Goal: Information Seeking & Learning: Understand process/instructions

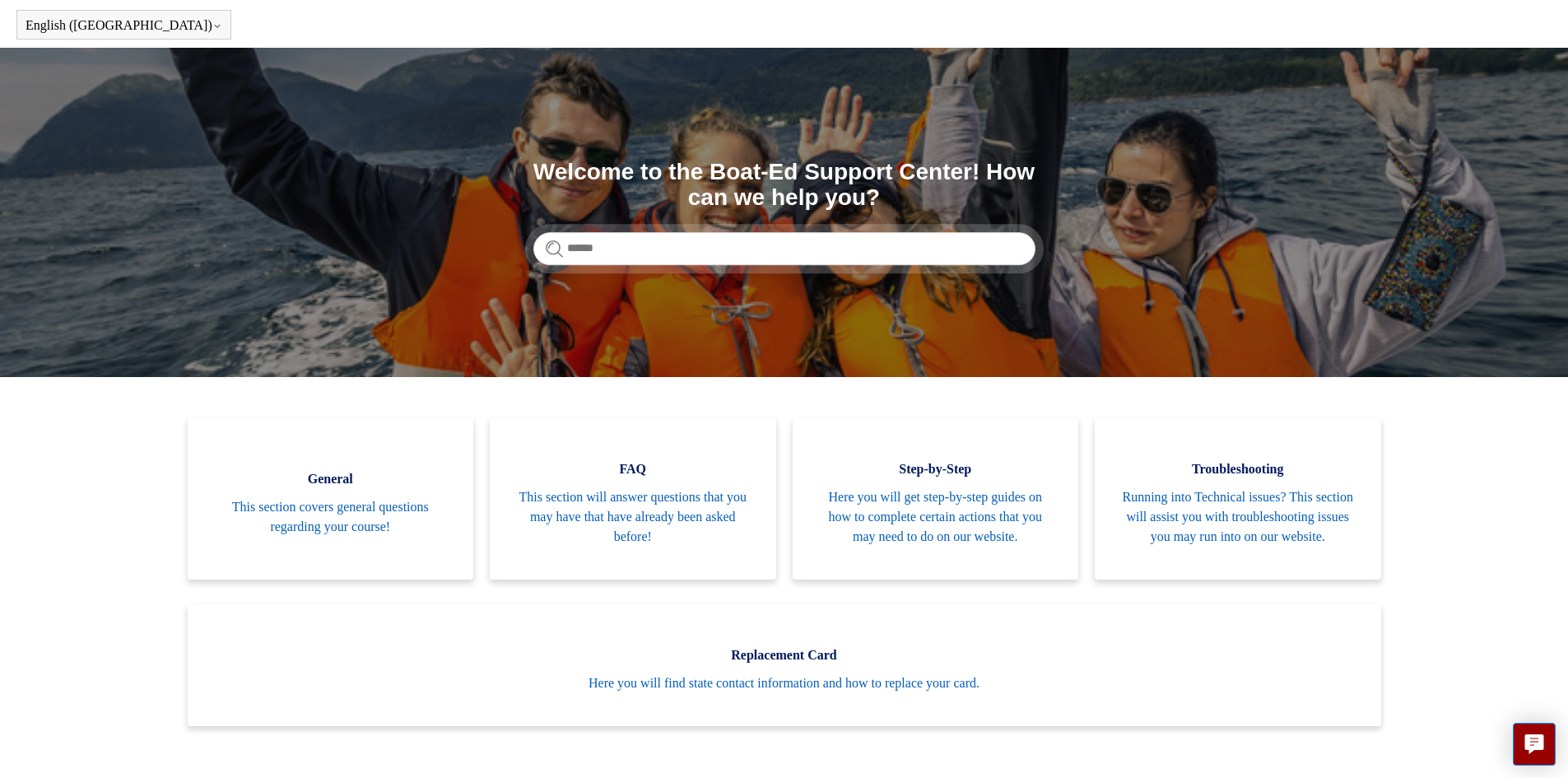
scroll to position [164, 0]
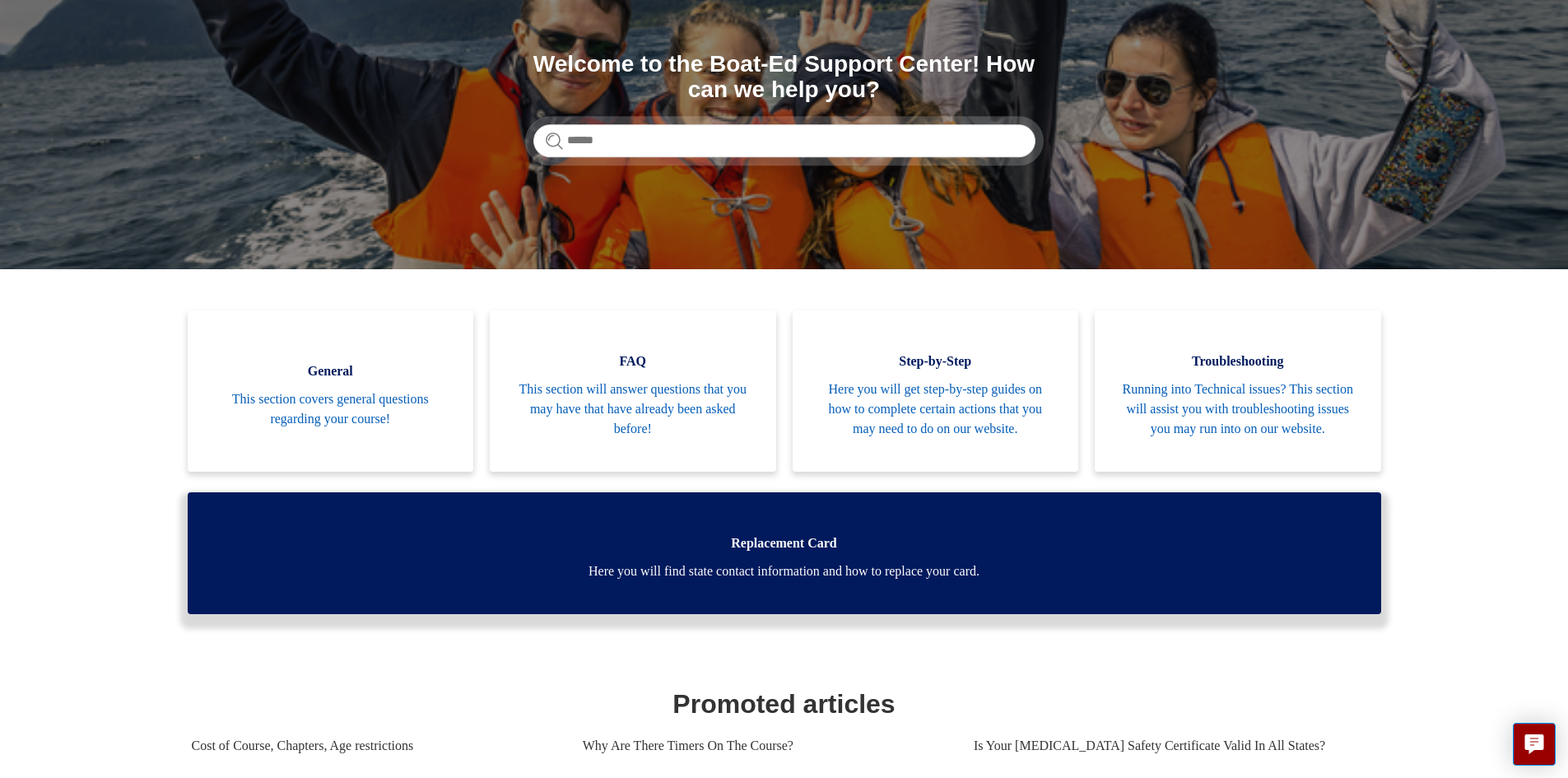
click at [621, 581] on span "Here you will find state contact information and how to replace your card." at bounding box center [784, 571] width 1144 height 19
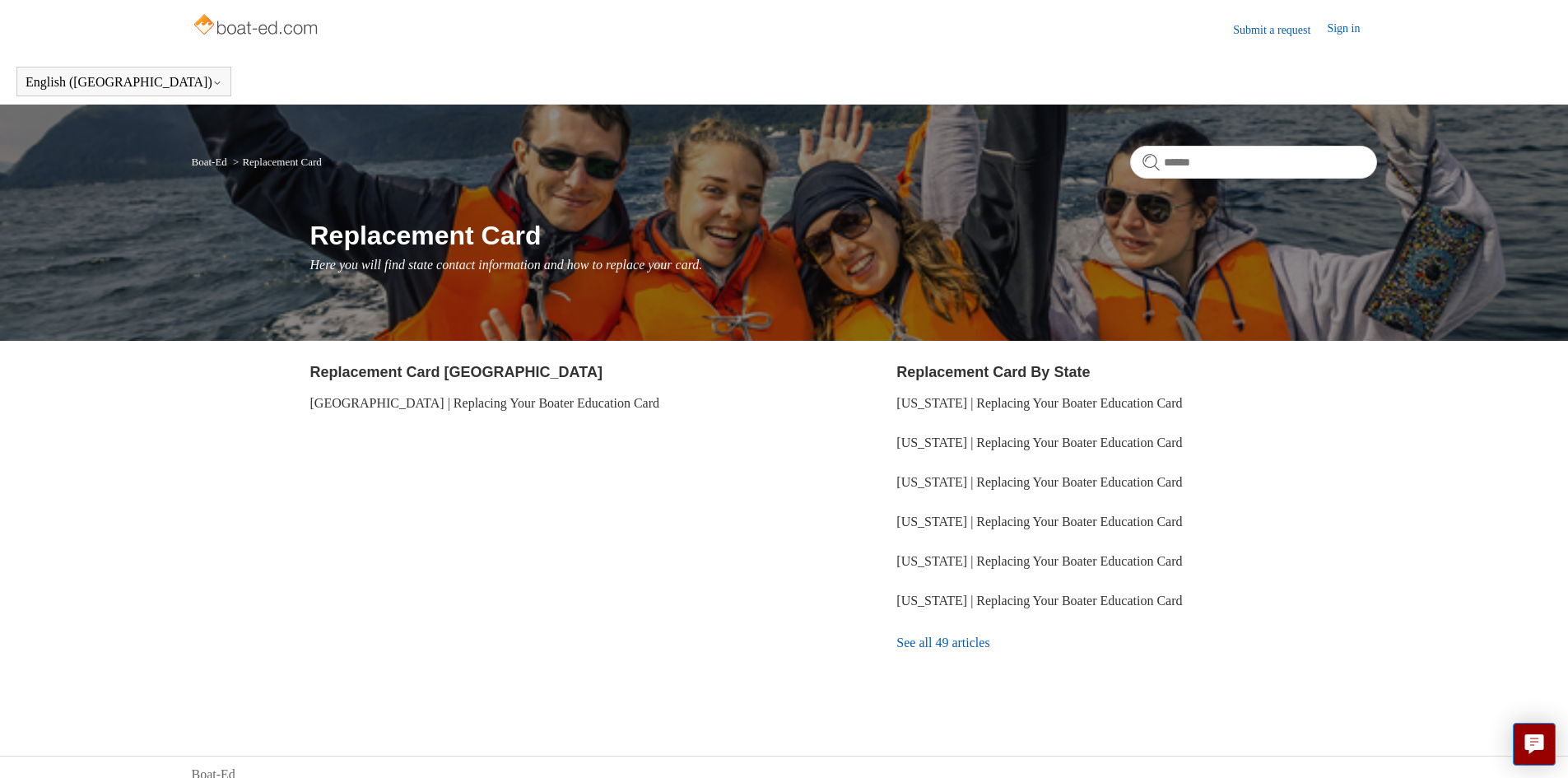
scroll to position [15, 0]
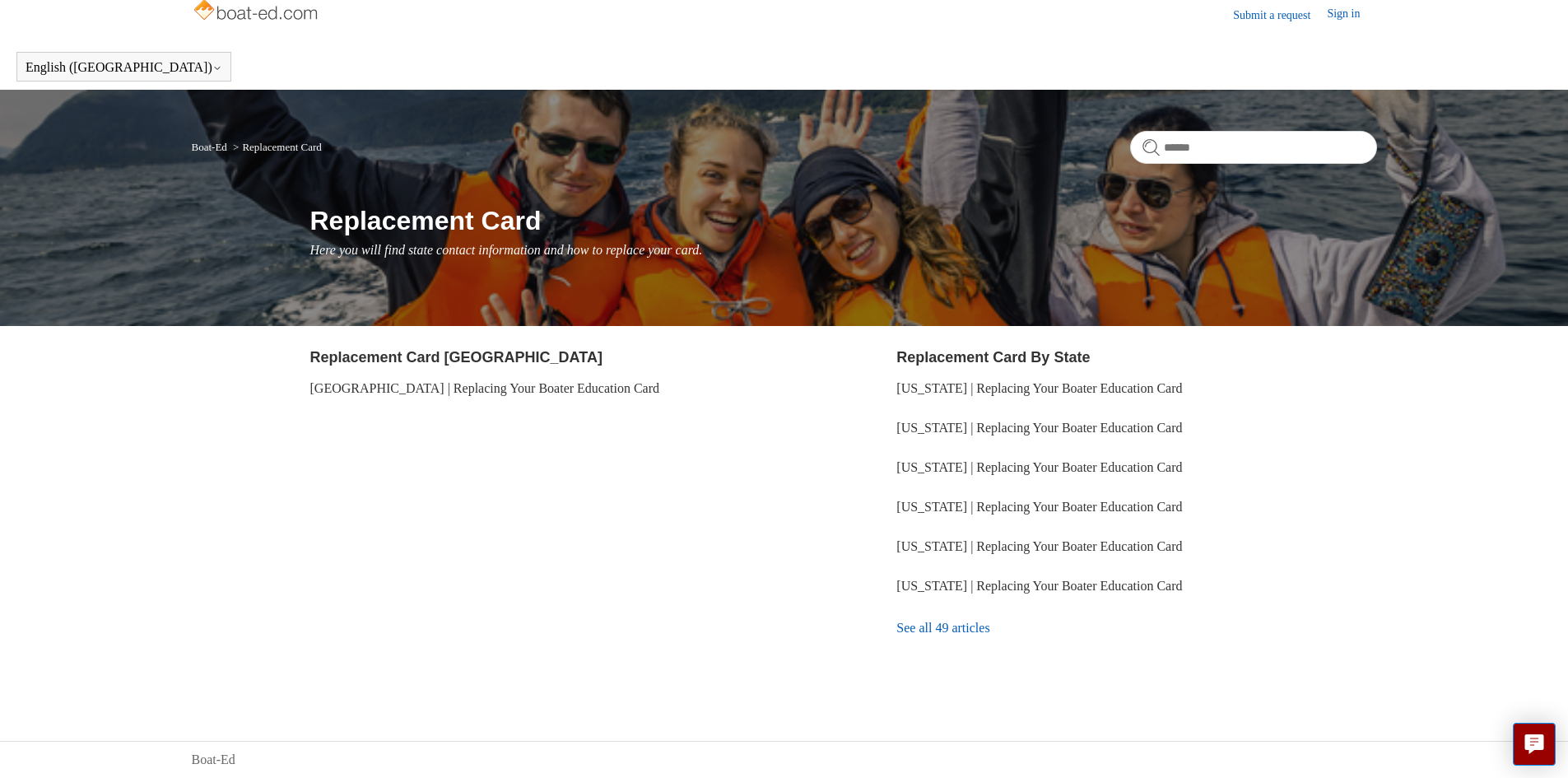
click at [981, 622] on link "See all 49 articles" at bounding box center [1136, 628] width 480 height 45
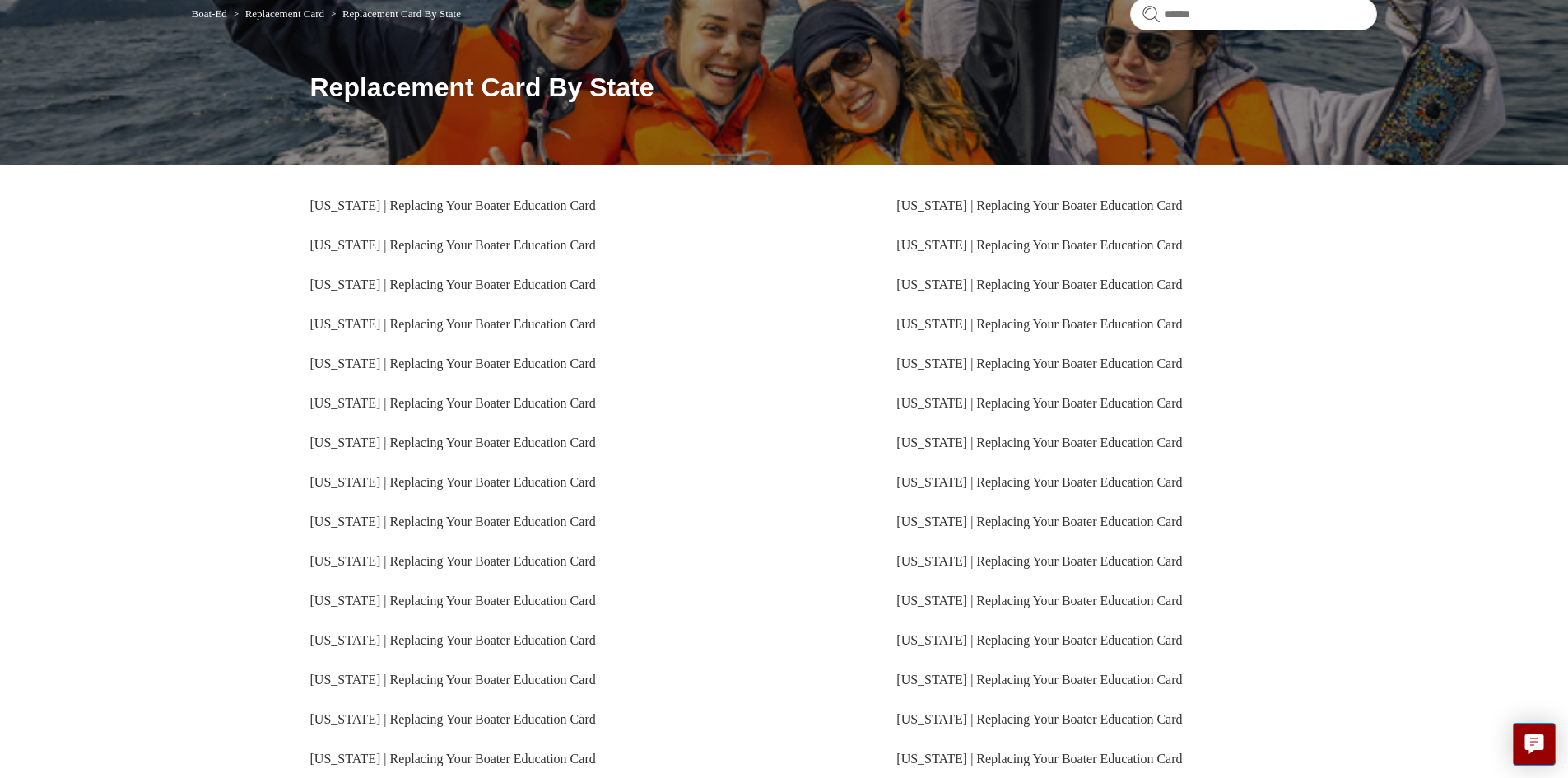
scroll to position [294, 0]
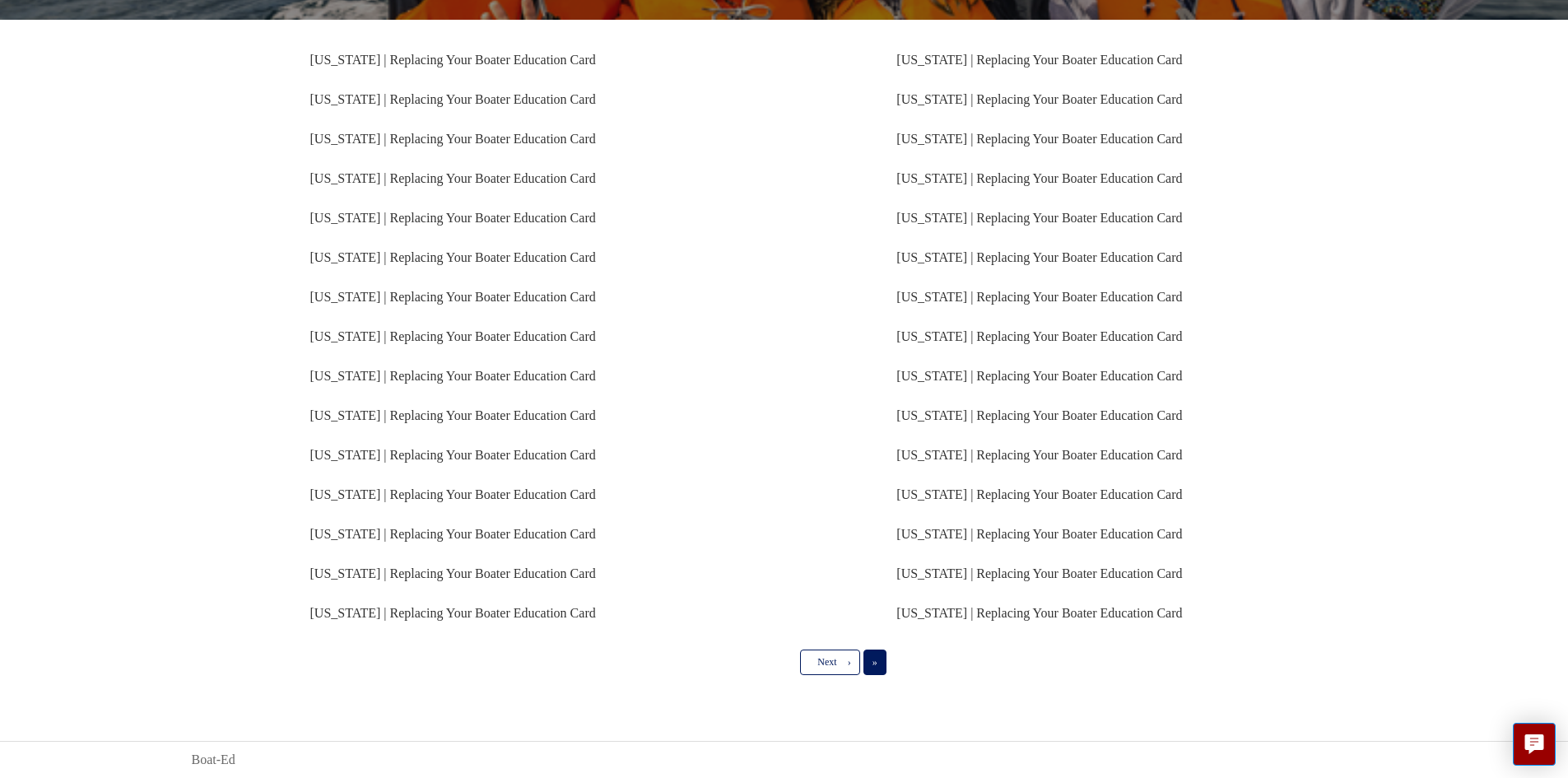
click at [878, 662] on span "»" at bounding box center [875, 661] width 5 height 11
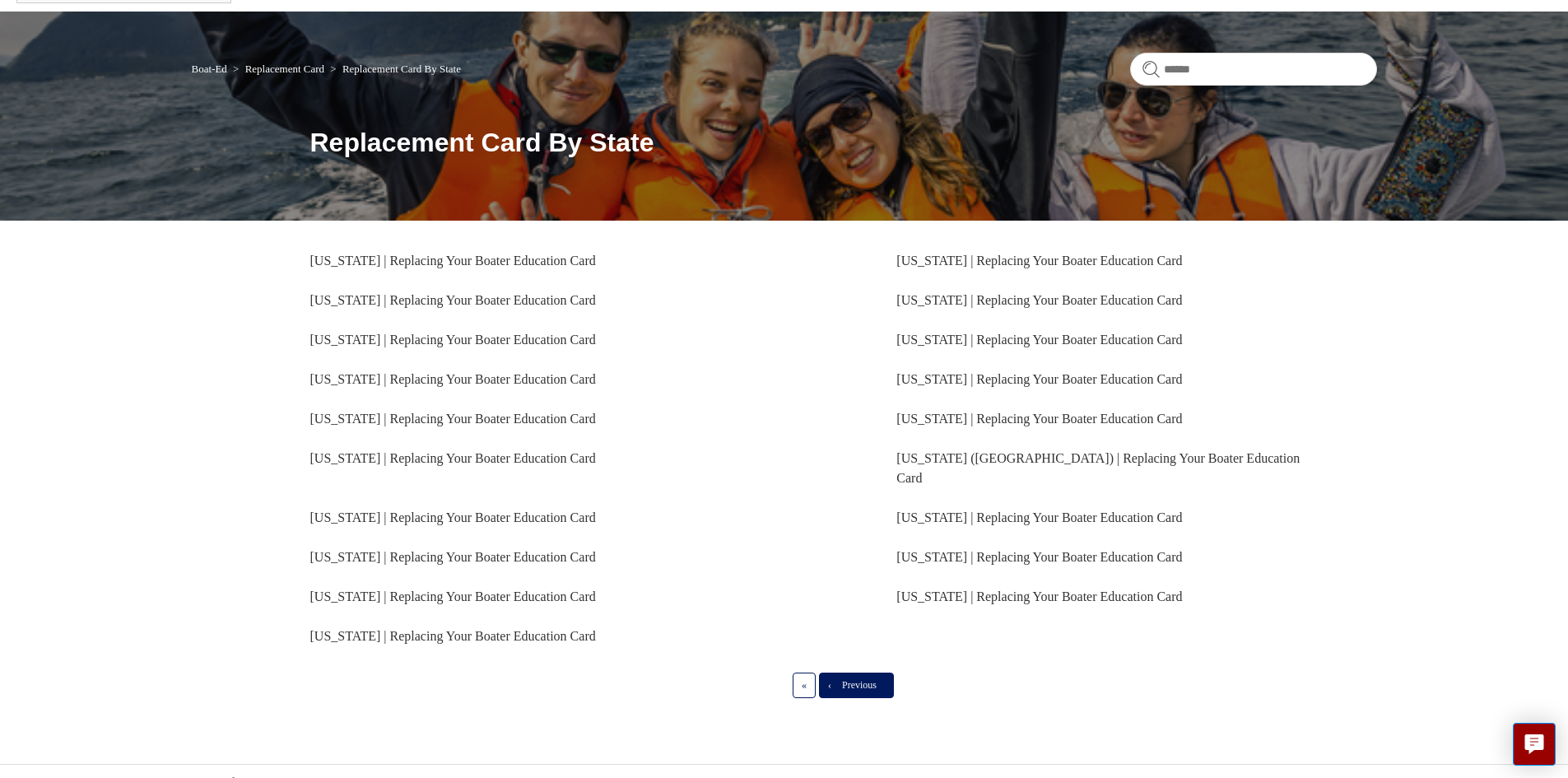
scroll to position [97, 0]
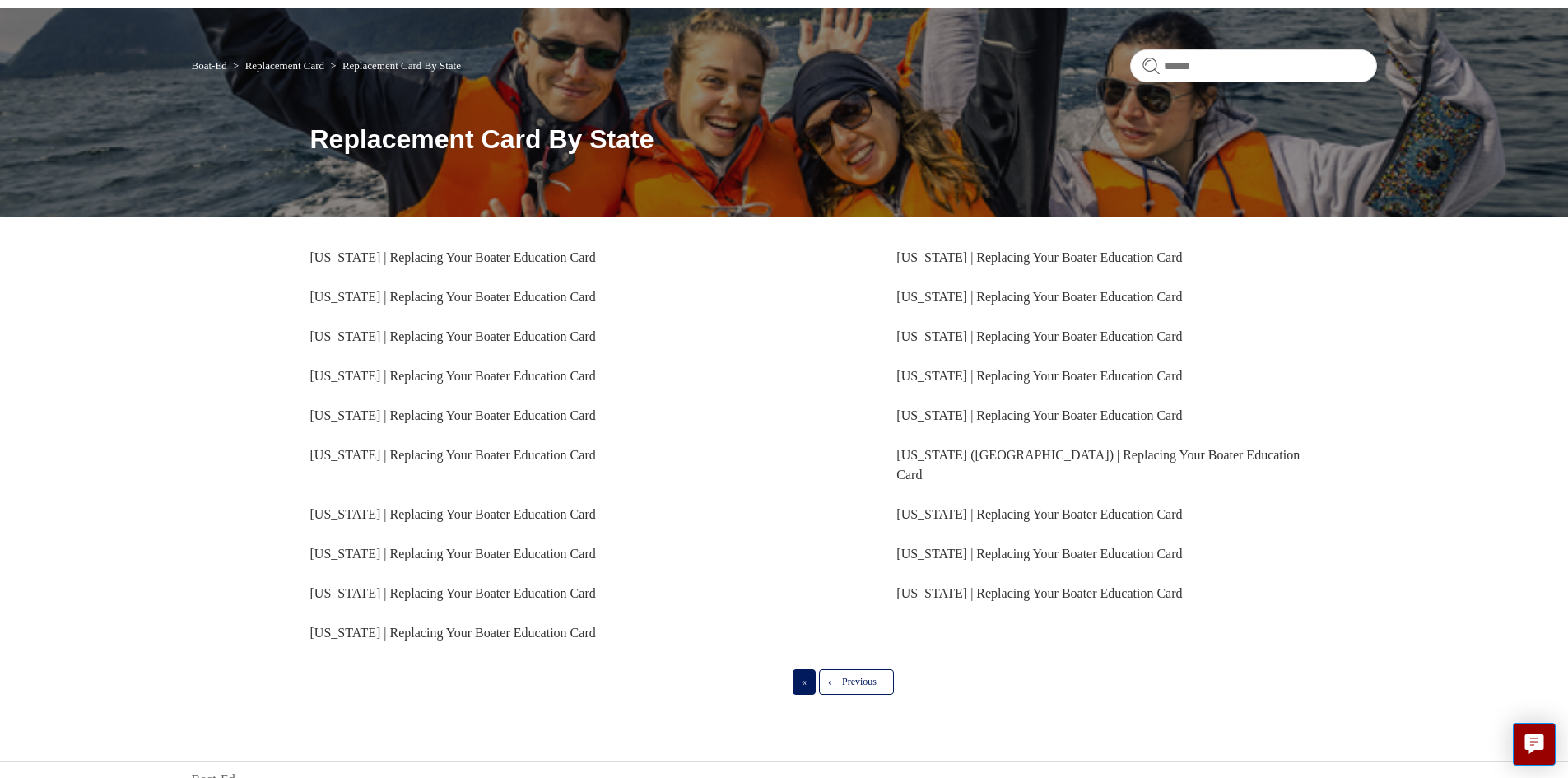
click at [805, 675] on span "«" at bounding box center [805, 680] width 5 height 11
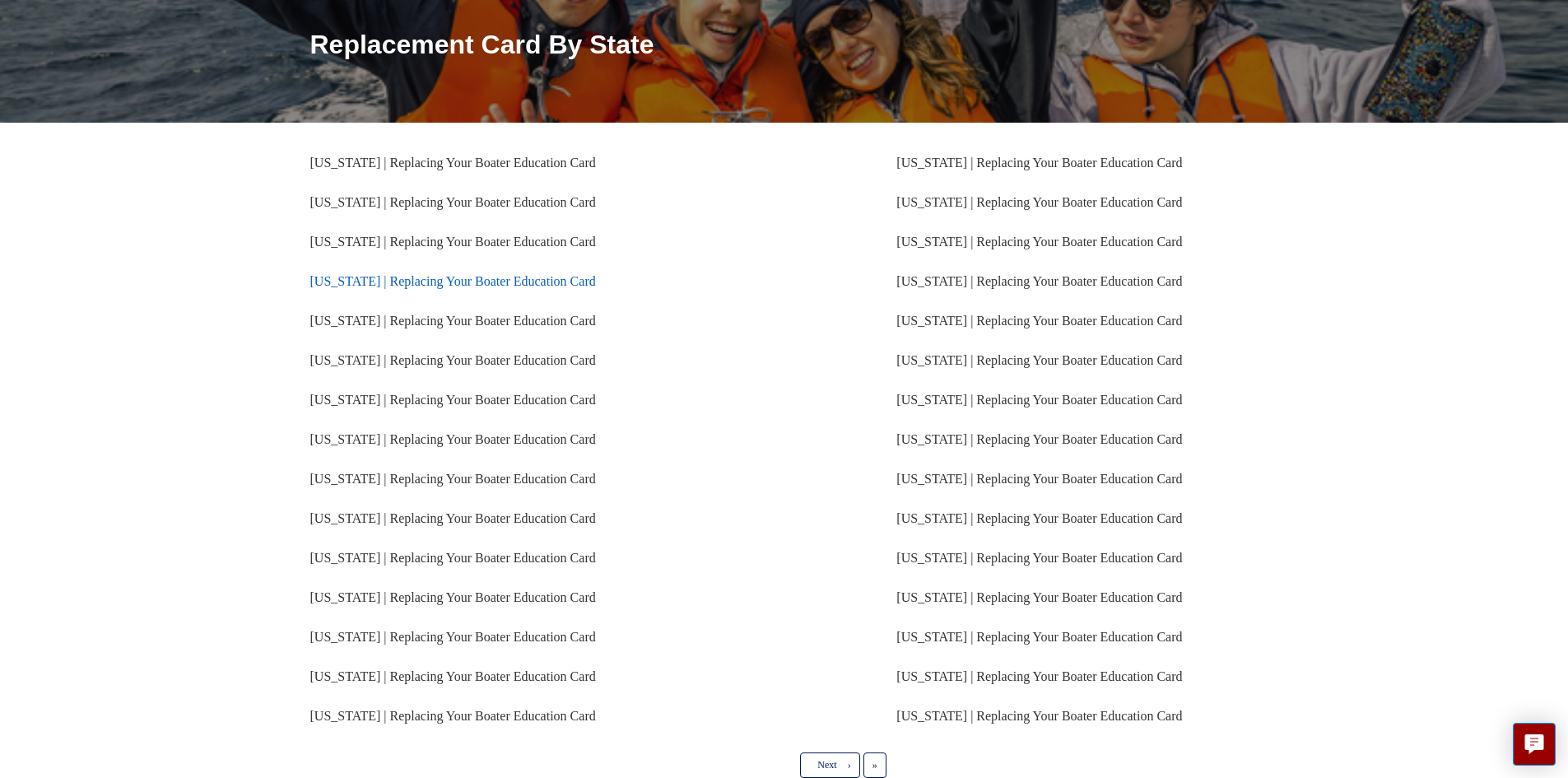
scroll to position [247, 0]
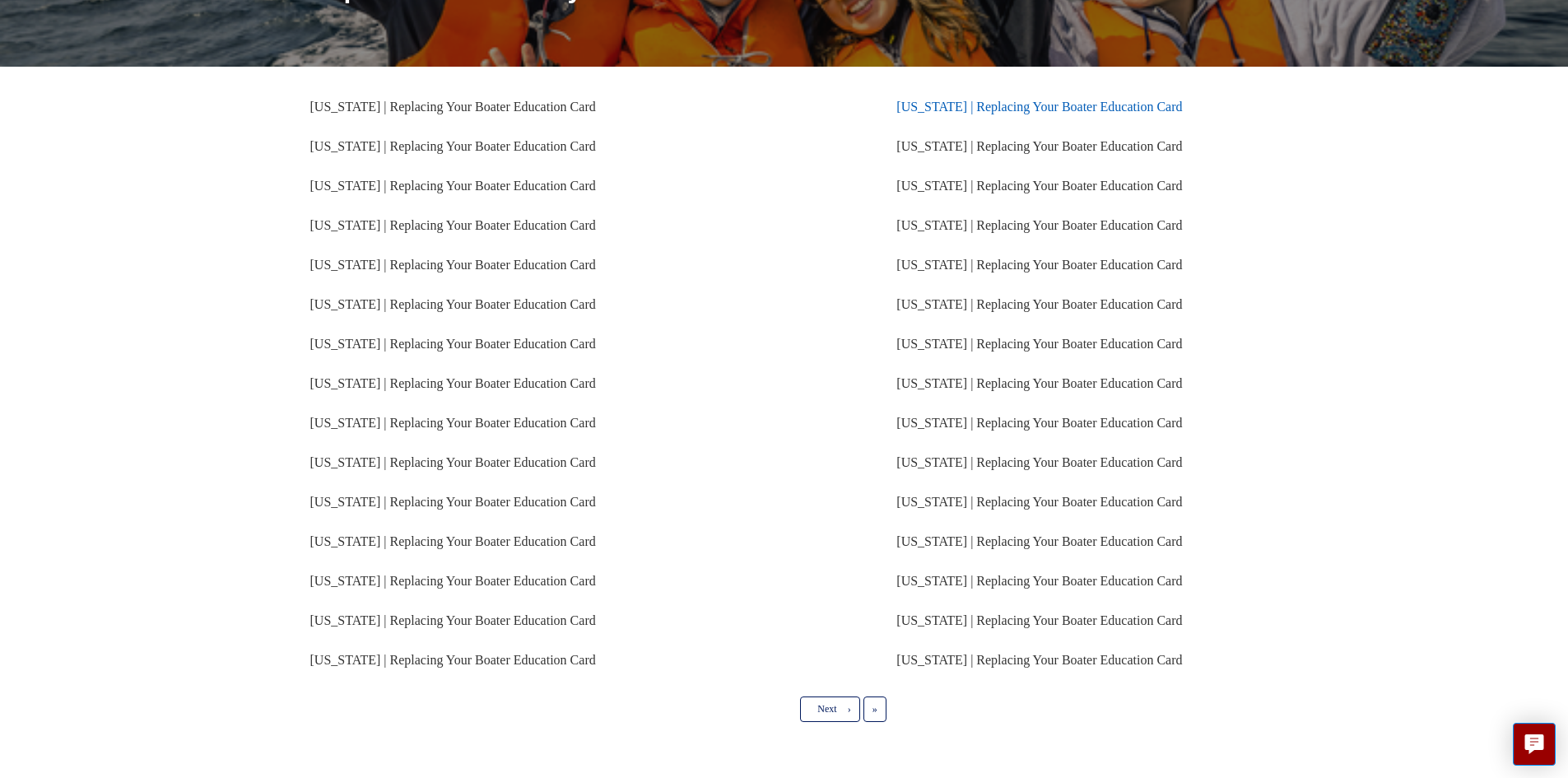
click at [955, 112] on link "[US_STATE] | Replacing Your Boater Education Card" at bounding box center [1039, 106] width 286 height 14
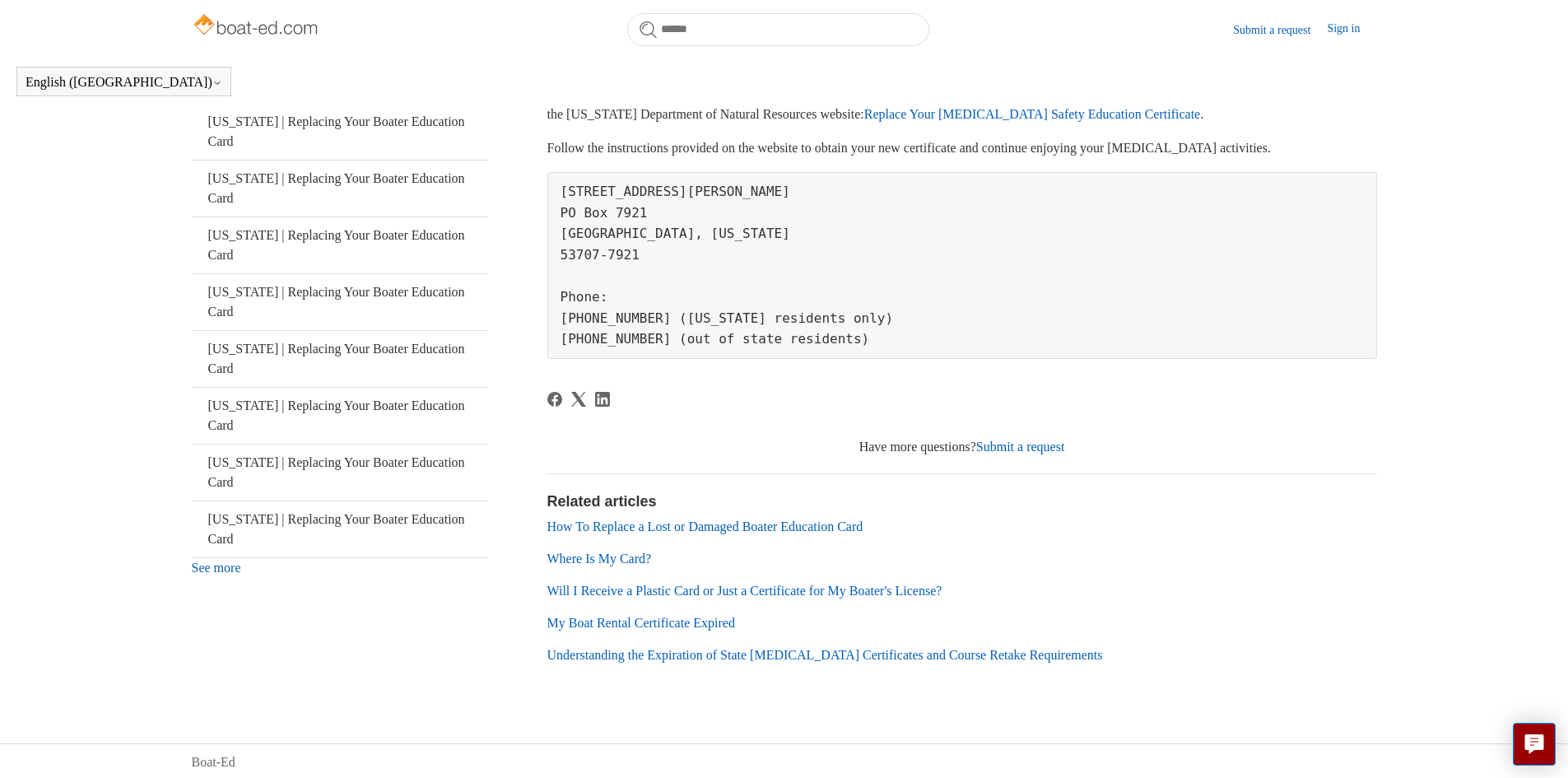
scroll to position [333, 0]
click at [1007, 446] on link "Submit a request" at bounding box center [1020, 444] width 89 height 14
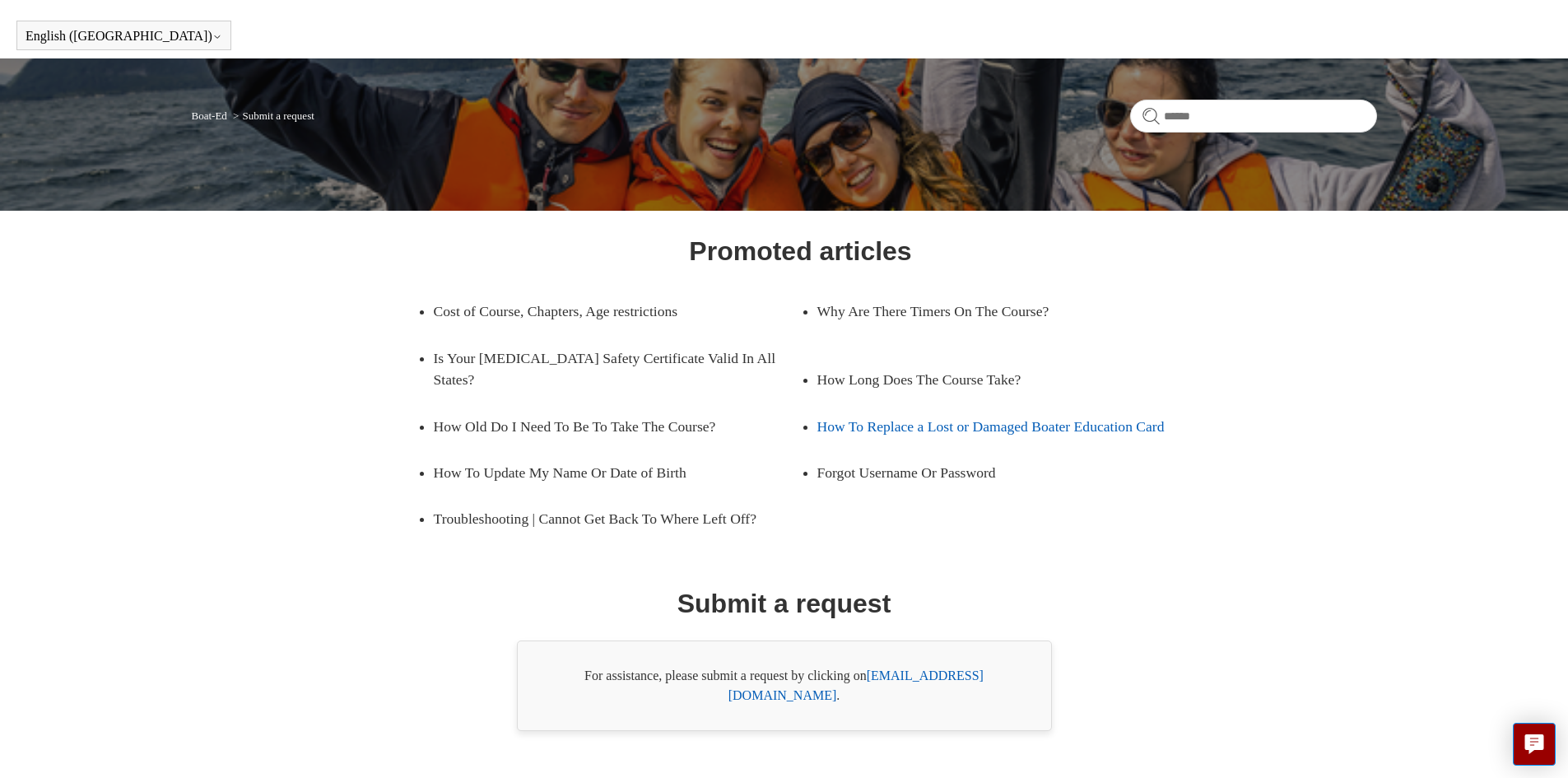
scroll to position [66, 0]
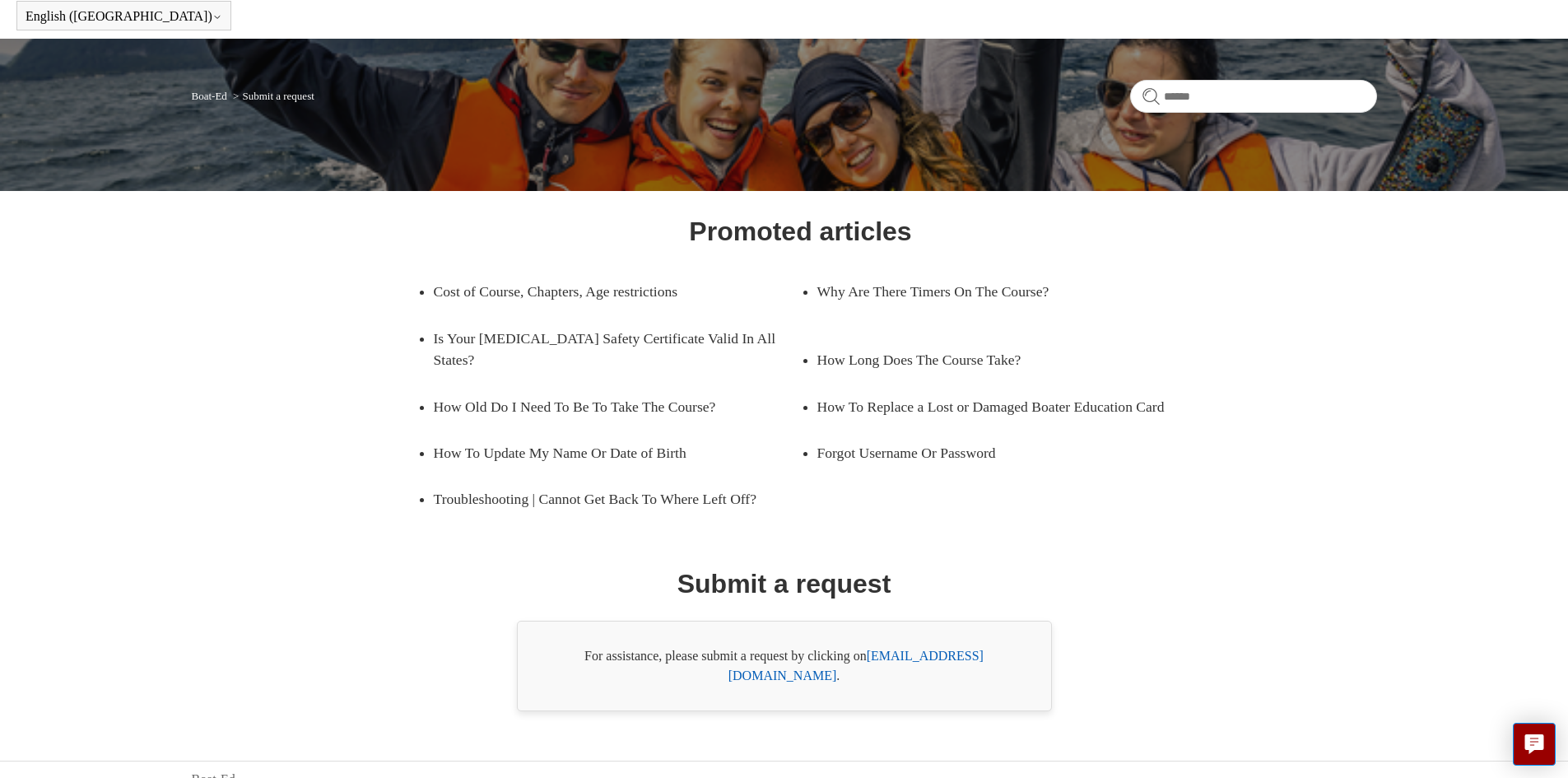
click at [930, 653] on link "[EMAIL_ADDRESS][DOMAIN_NAME]" at bounding box center [856, 665] width 255 height 33
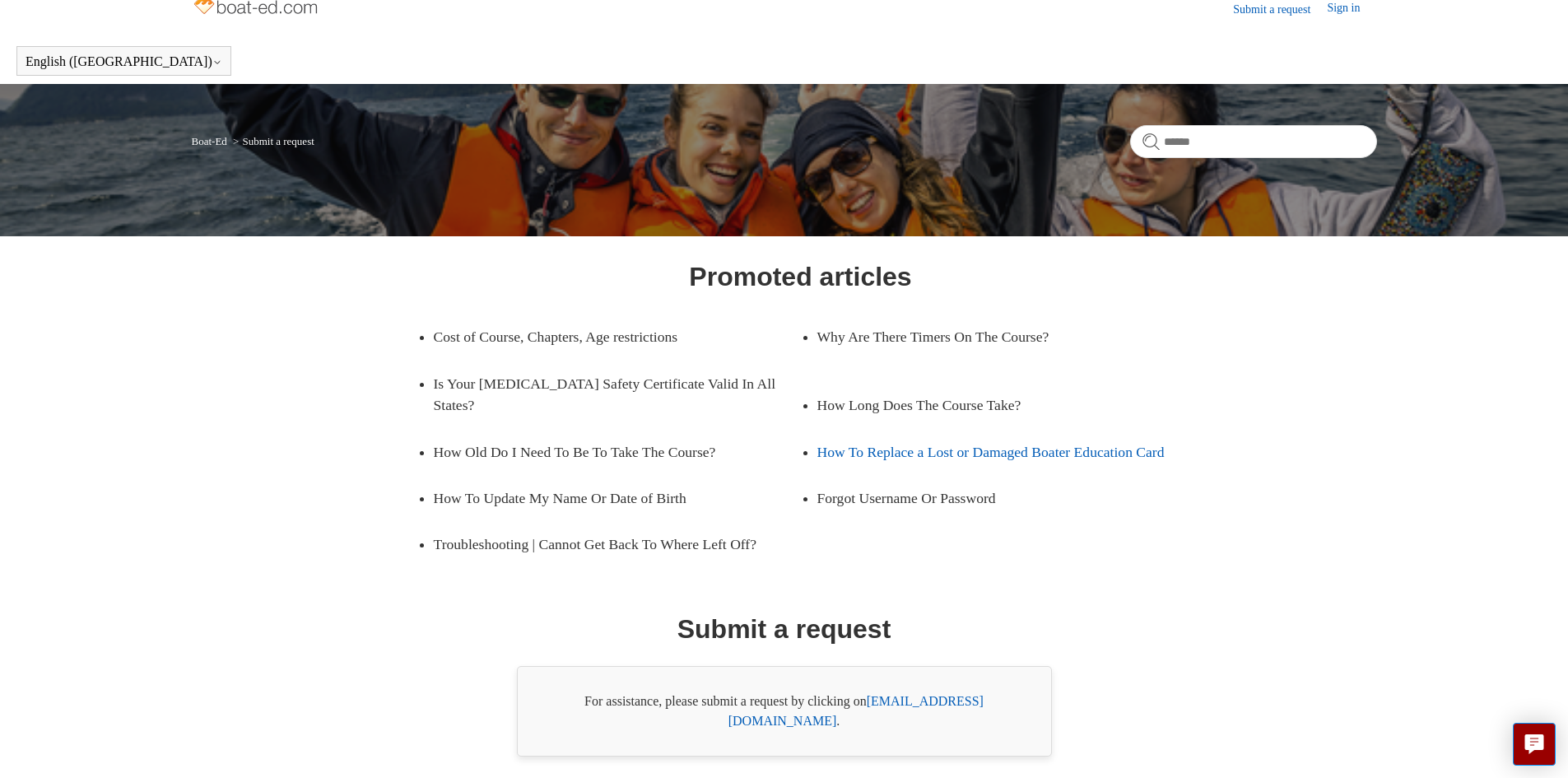
scroll to position [0, 0]
